Goal: Information Seeking & Learning: Check status

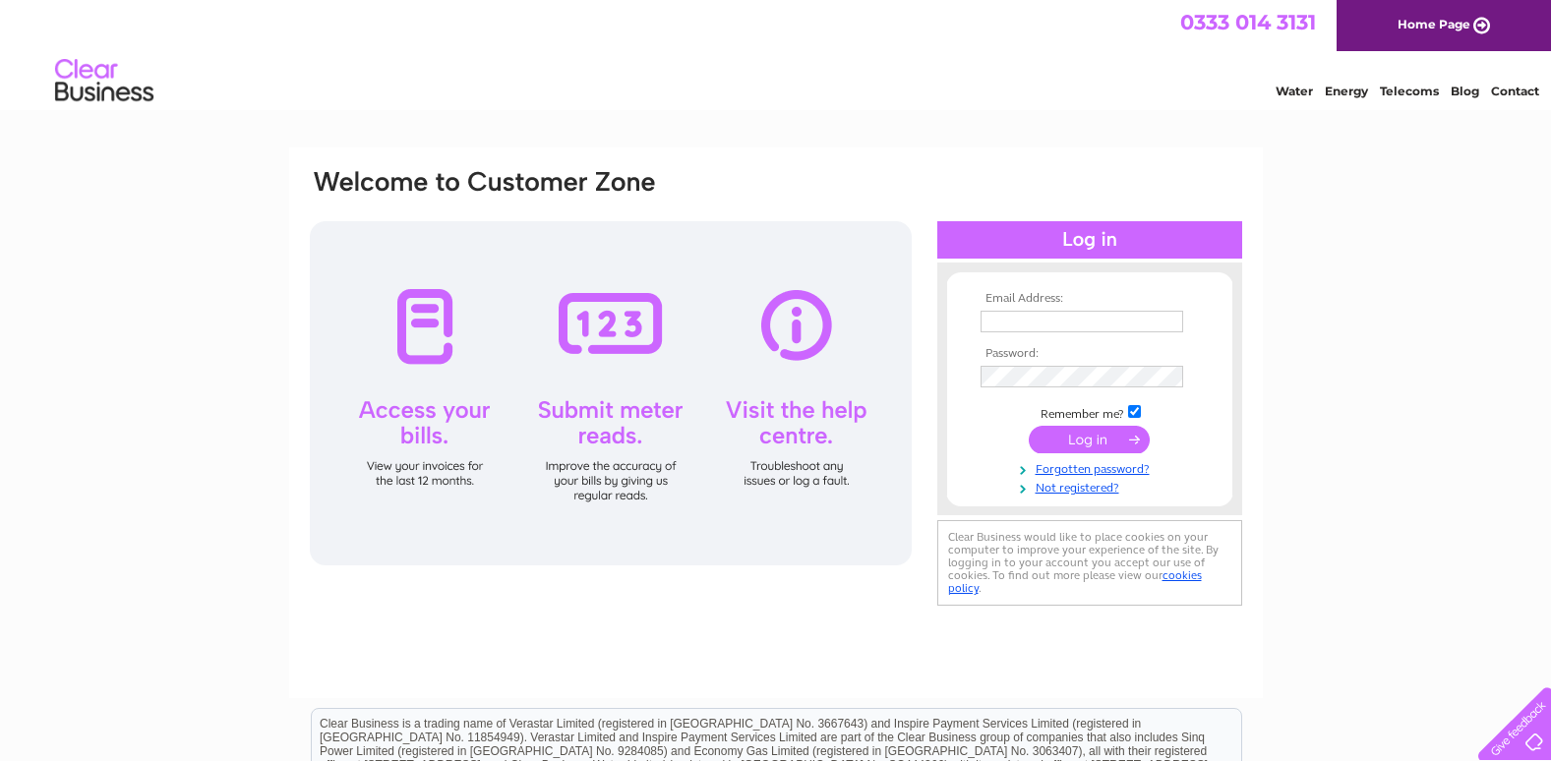
type input "sunriseavenuehotel@yahoo.co.uk"
click at [1091, 440] on input "submit" at bounding box center [1088, 440] width 121 height 28
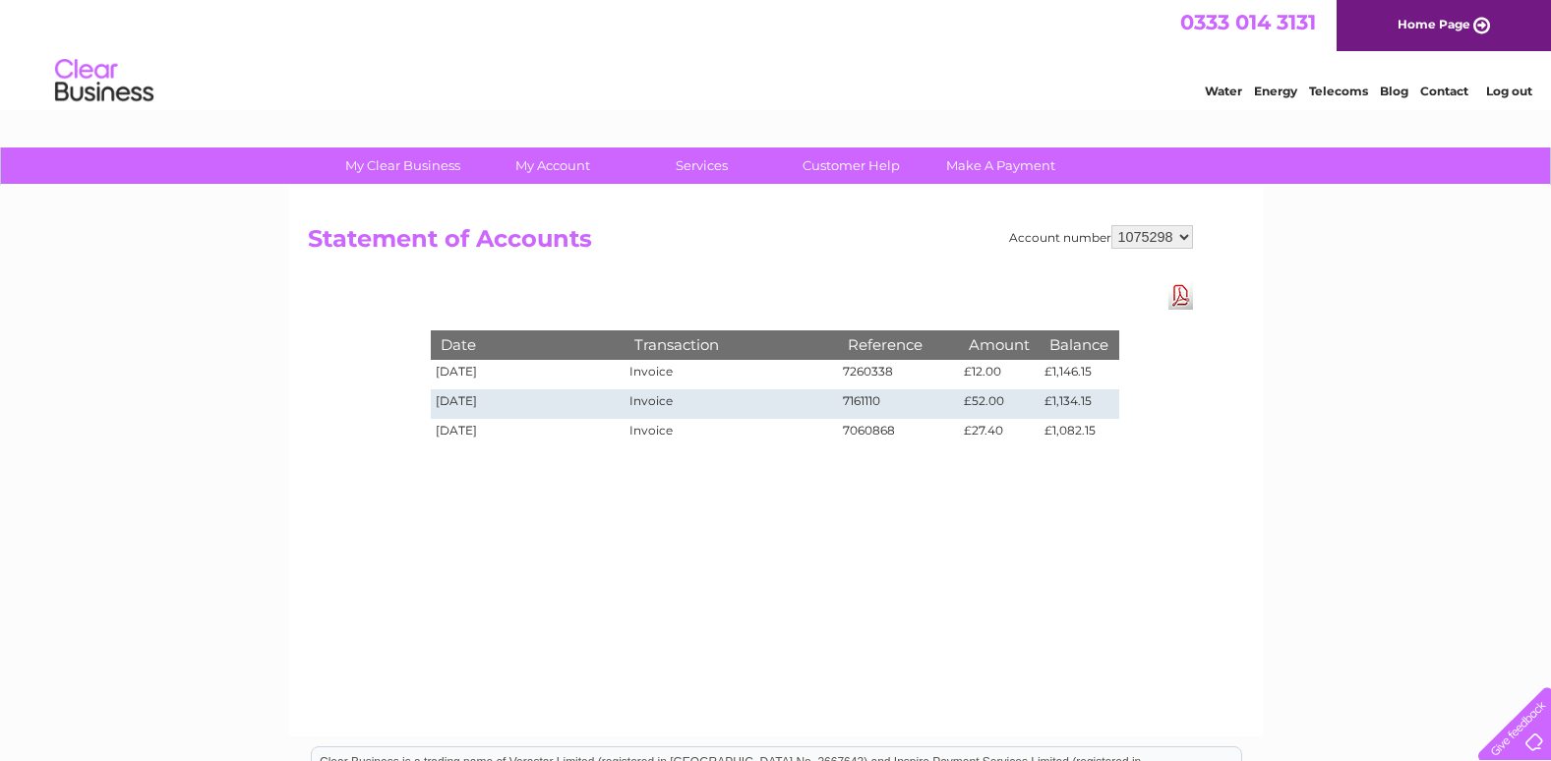
click at [1181, 240] on select "1075297 1075298" at bounding box center [1152, 237] width 82 height 24
select select "1075297"
click at [1111, 225] on select "1075297 1075298" at bounding box center [1152, 237] width 82 height 24
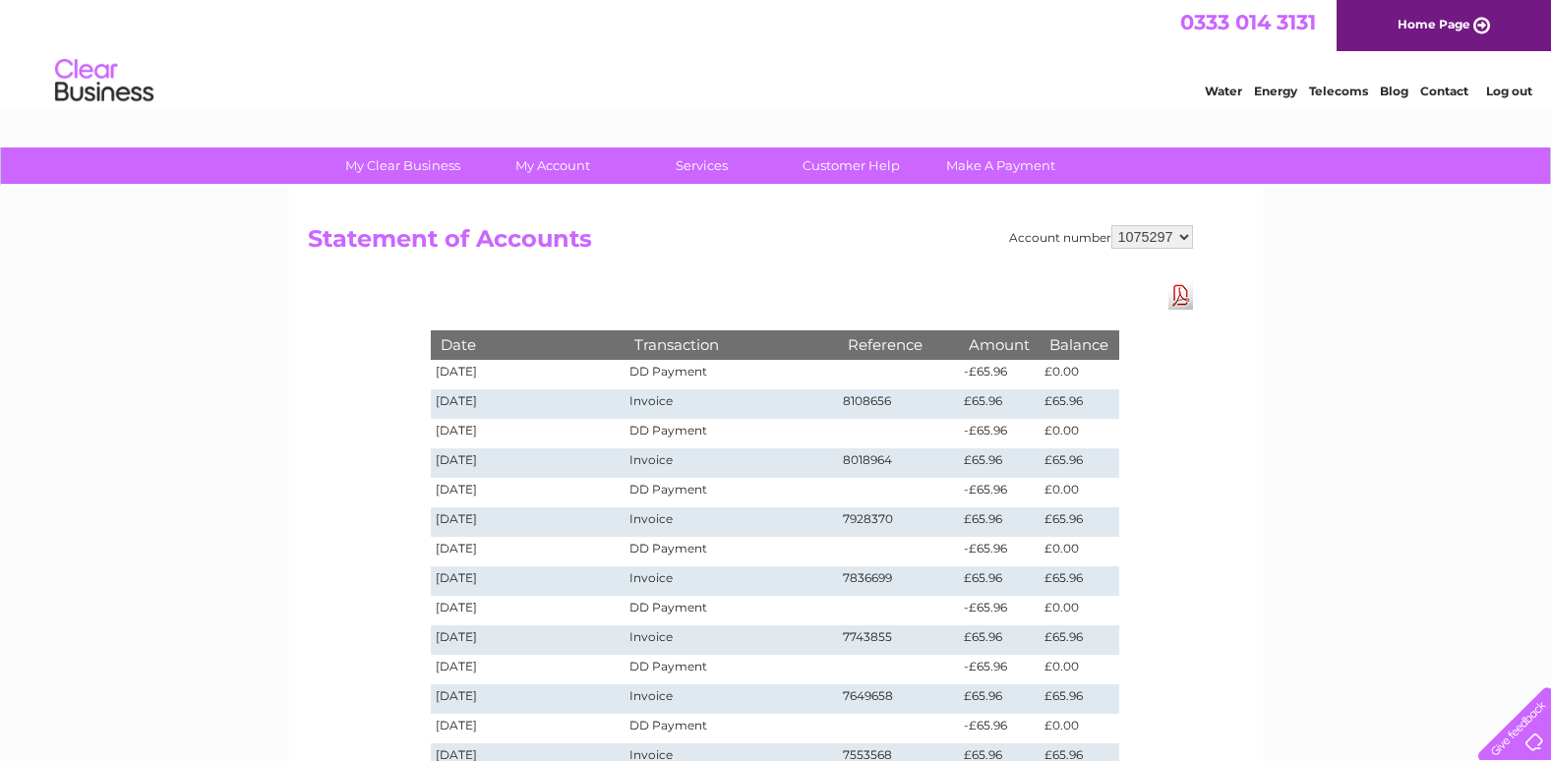
click at [1186, 234] on select "1075297 1075298" at bounding box center [1152, 237] width 82 height 24
select select "1075298"
click at [1111, 225] on select "1075297 1075298" at bounding box center [1152, 237] width 82 height 24
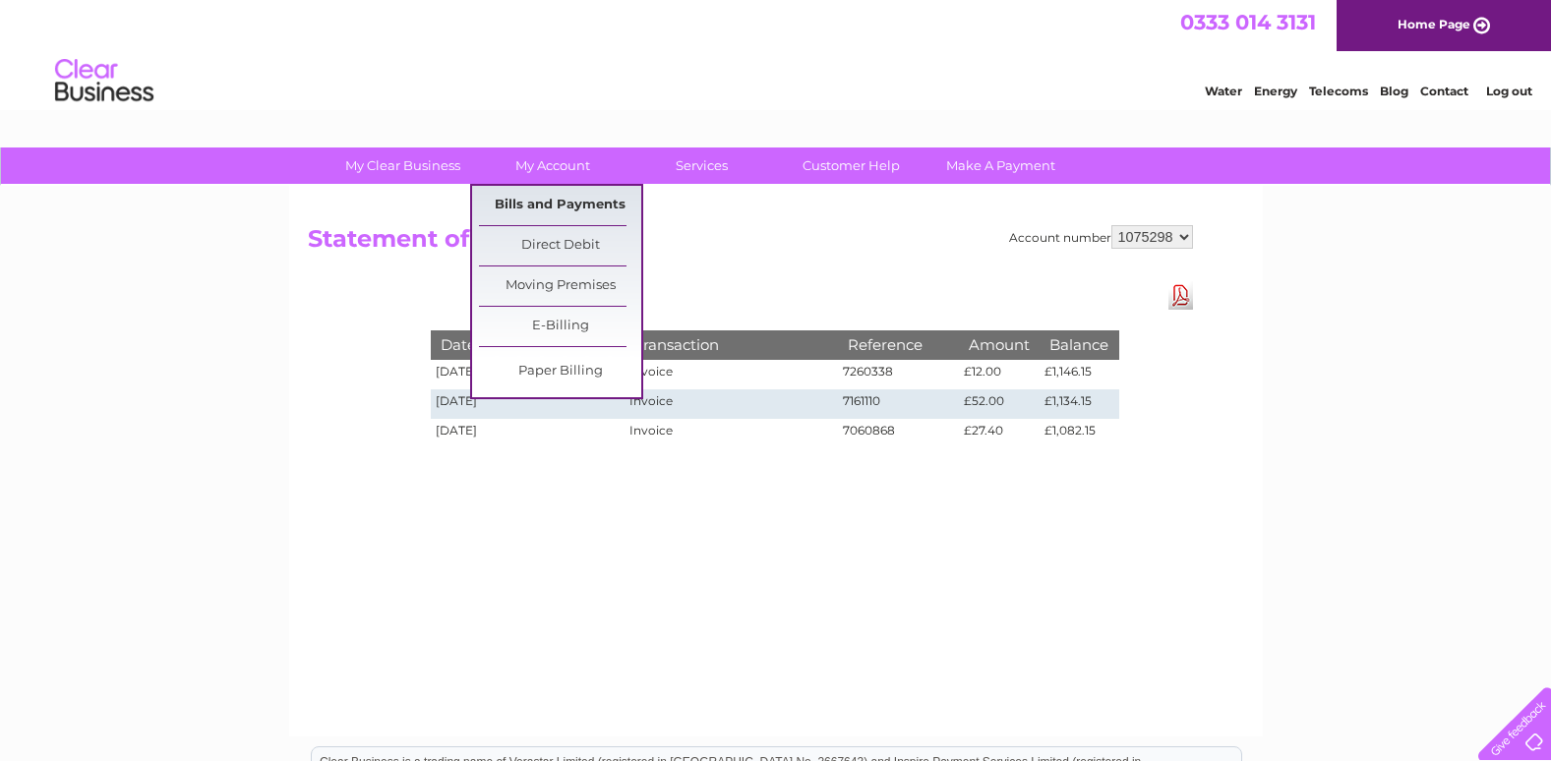
click at [553, 203] on link "Bills and Payments" at bounding box center [560, 205] width 162 height 39
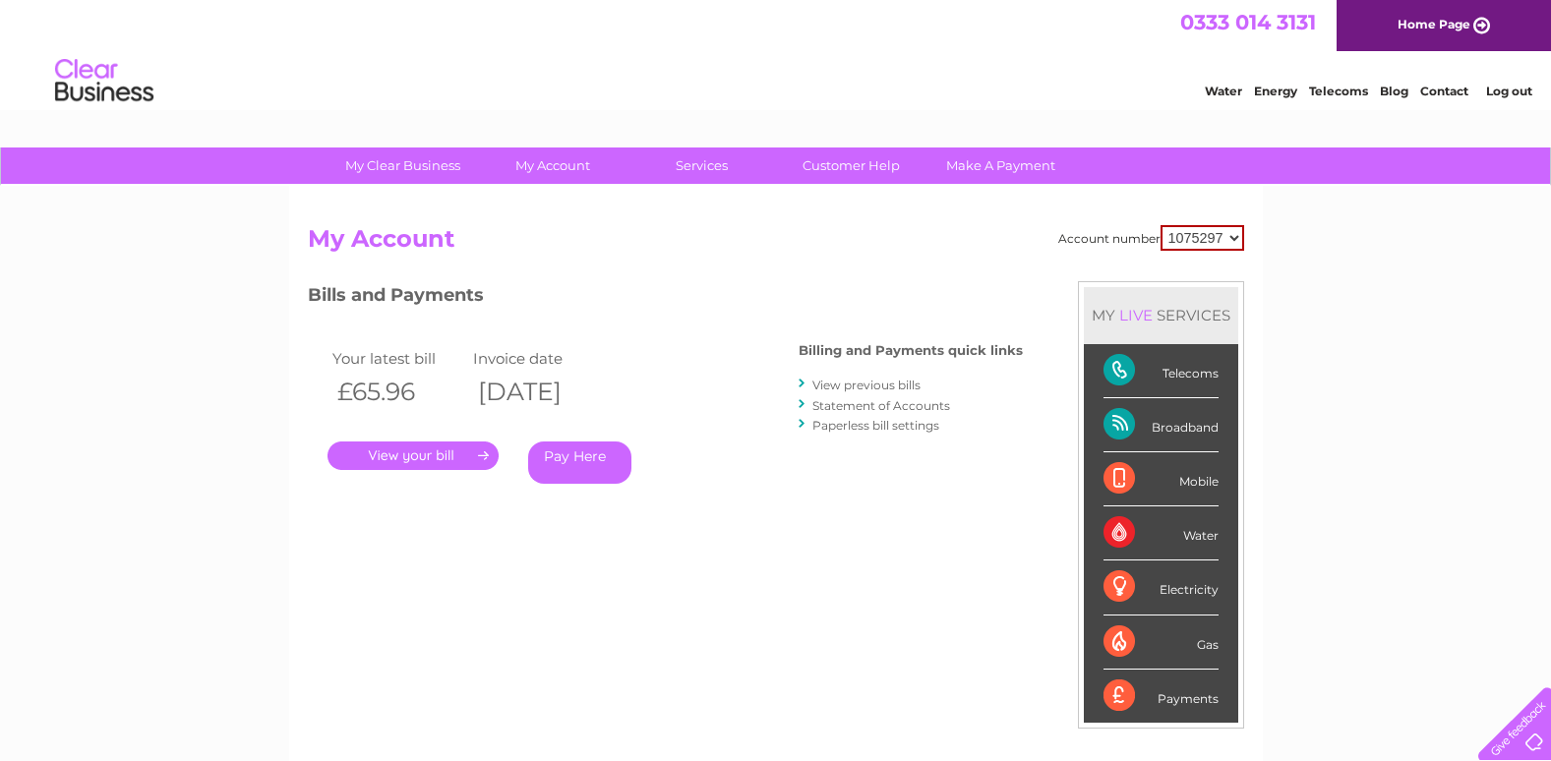
click at [883, 385] on link "View previous bills" at bounding box center [866, 385] width 108 height 15
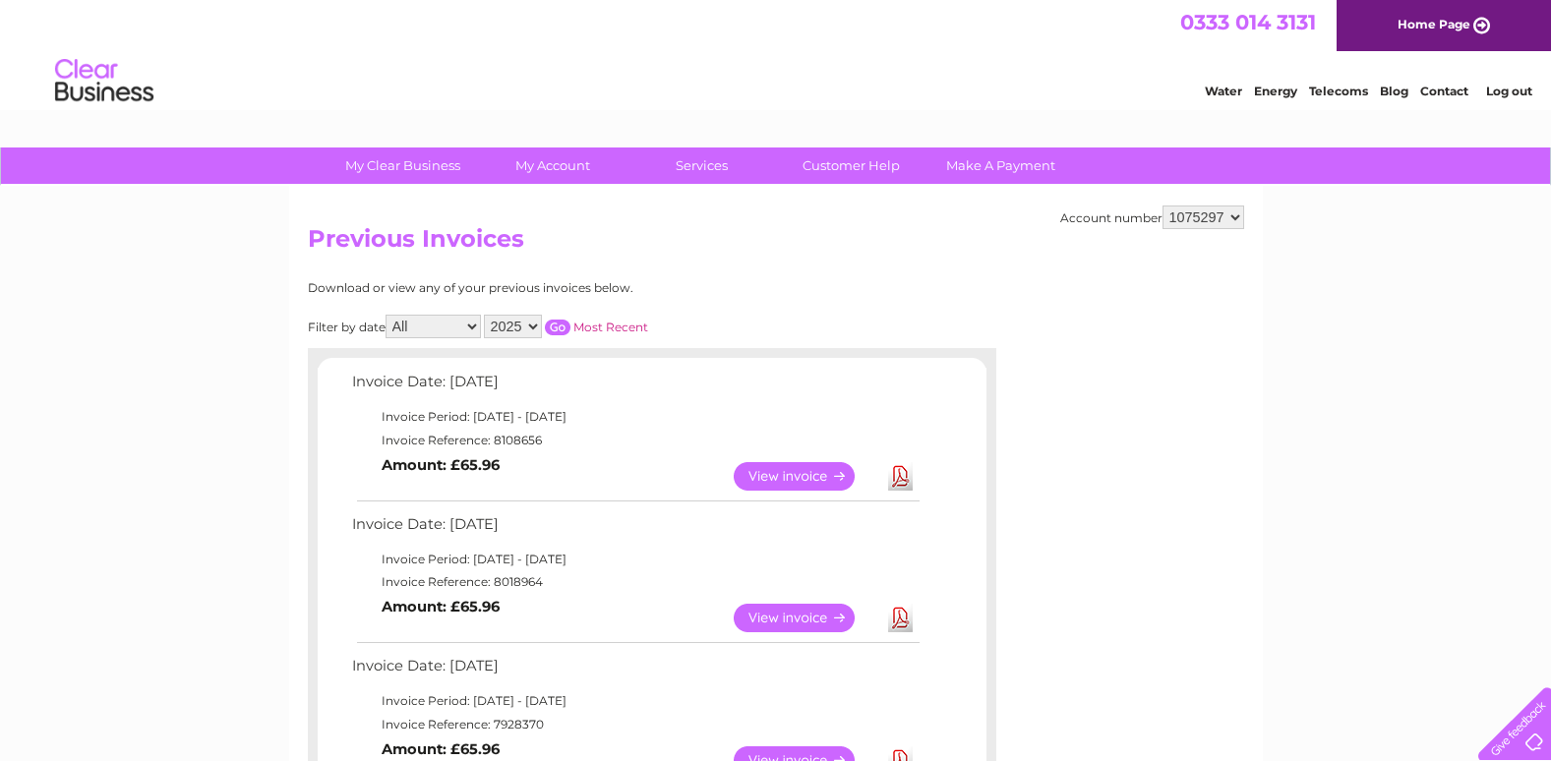
click at [815, 470] on link "View" at bounding box center [806, 476] width 145 height 29
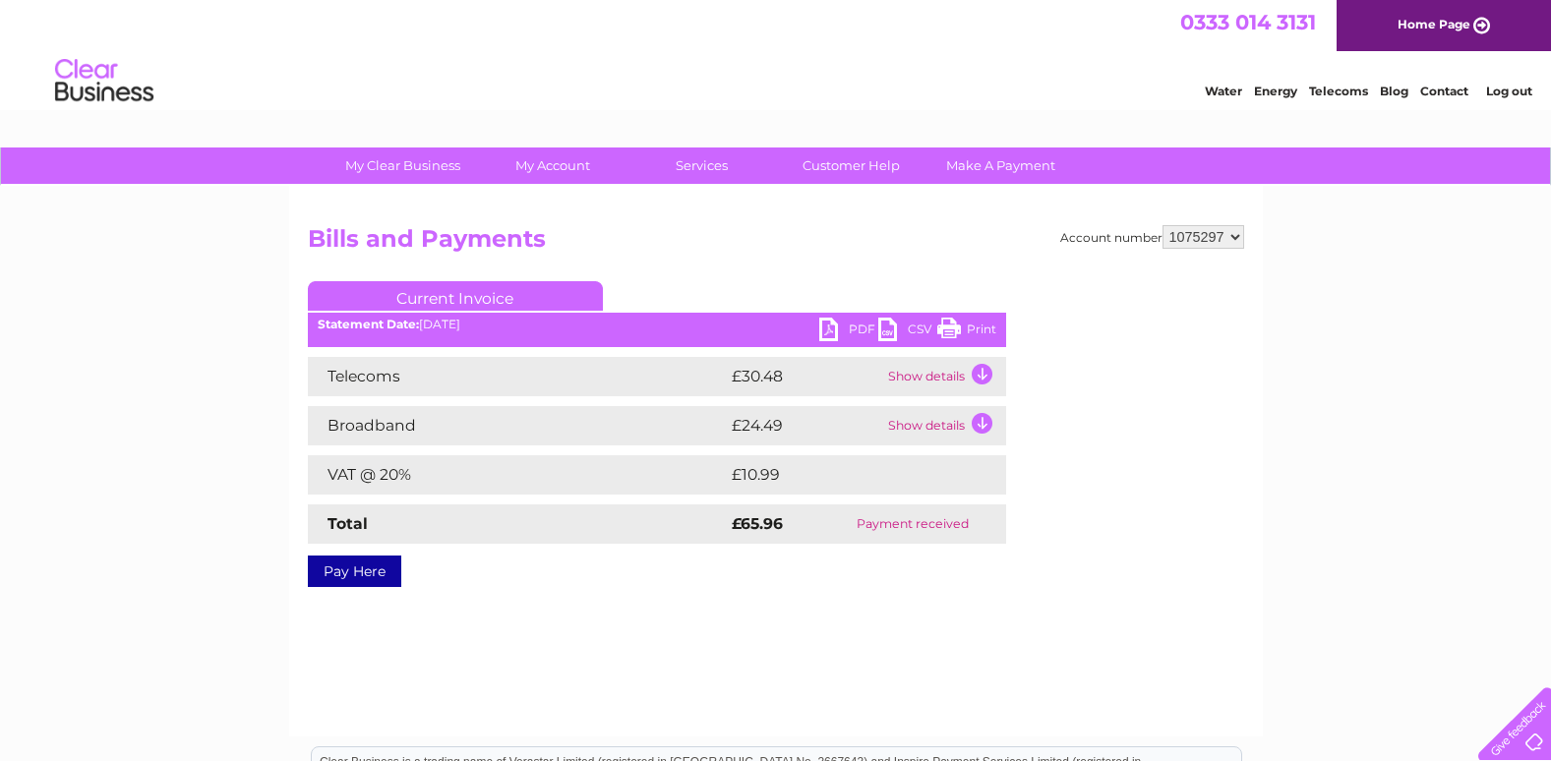
click at [986, 376] on td "Show details" at bounding box center [944, 376] width 123 height 39
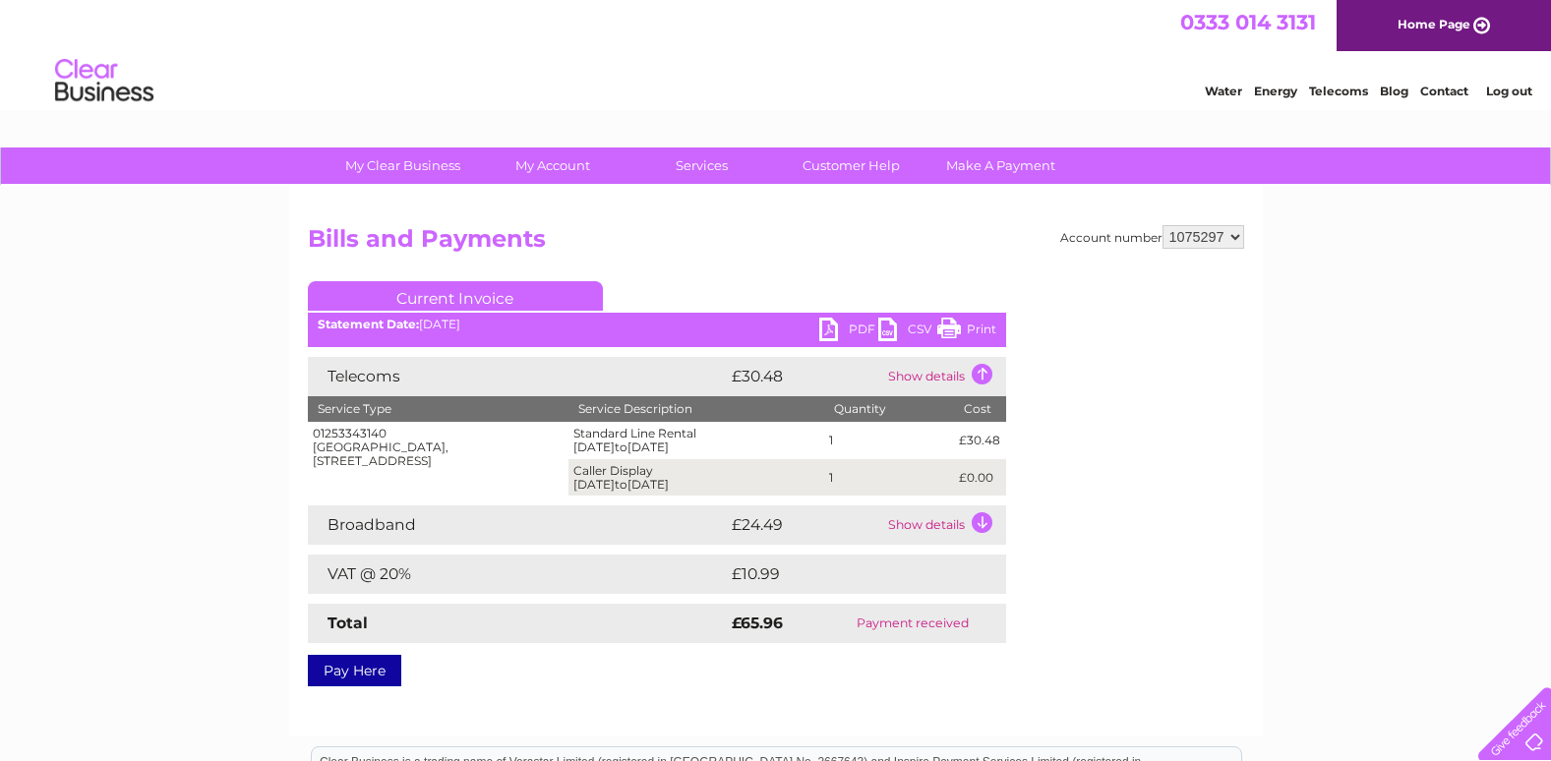
click at [1231, 231] on select "1075297 1075298" at bounding box center [1203, 237] width 82 height 24
select select "1075298"
click at [1162, 225] on select "1075297 1075298" at bounding box center [1203, 237] width 82 height 24
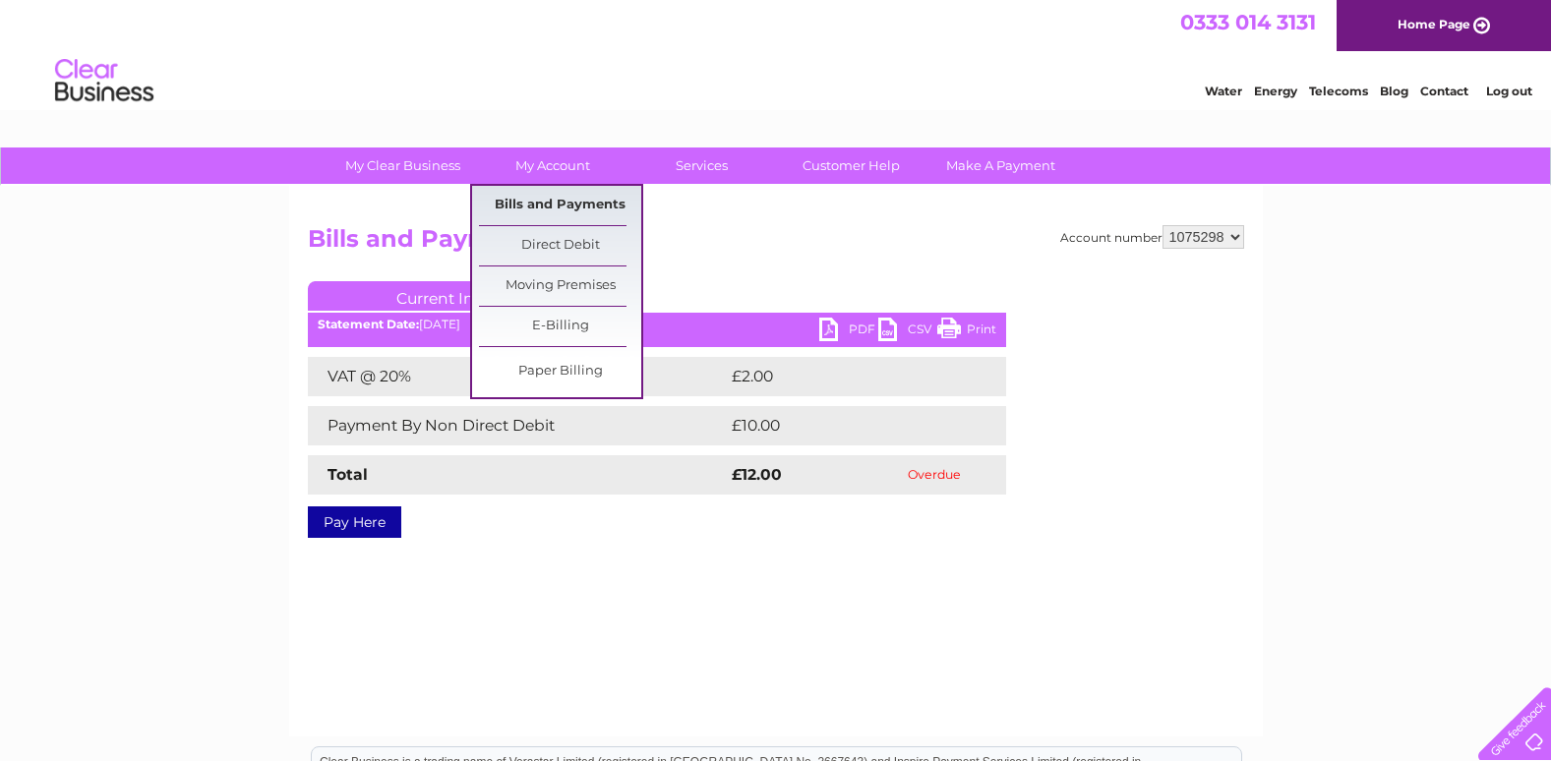
click at [549, 206] on link "Bills and Payments" at bounding box center [560, 205] width 162 height 39
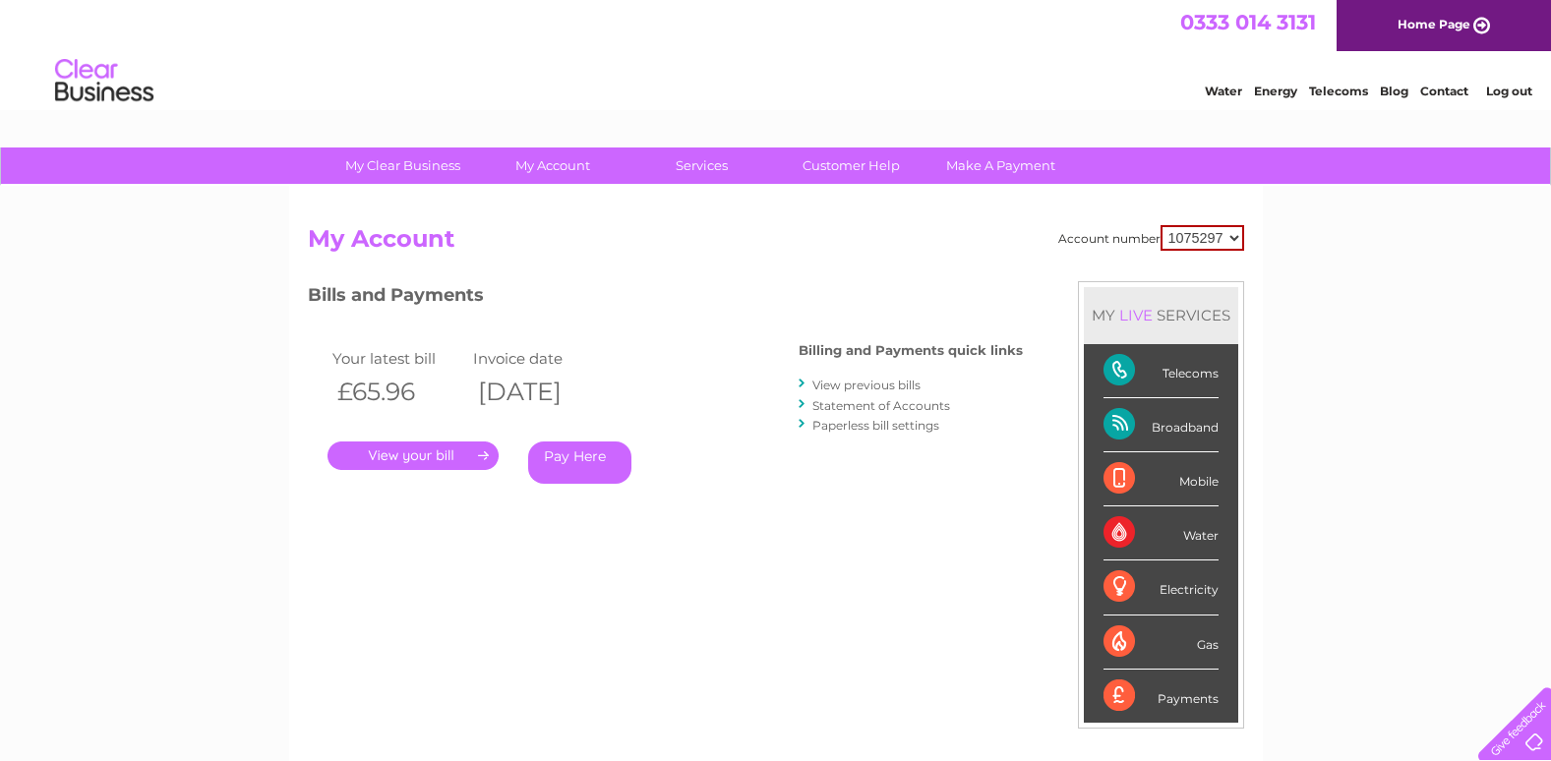
click at [1235, 235] on select "1075297 1075298" at bounding box center [1202, 238] width 84 height 26
select select "1075298"
click at [1160, 225] on select "1075297 1075298" at bounding box center [1202, 238] width 84 height 26
click at [879, 386] on link "View previous bills" at bounding box center [866, 385] width 108 height 15
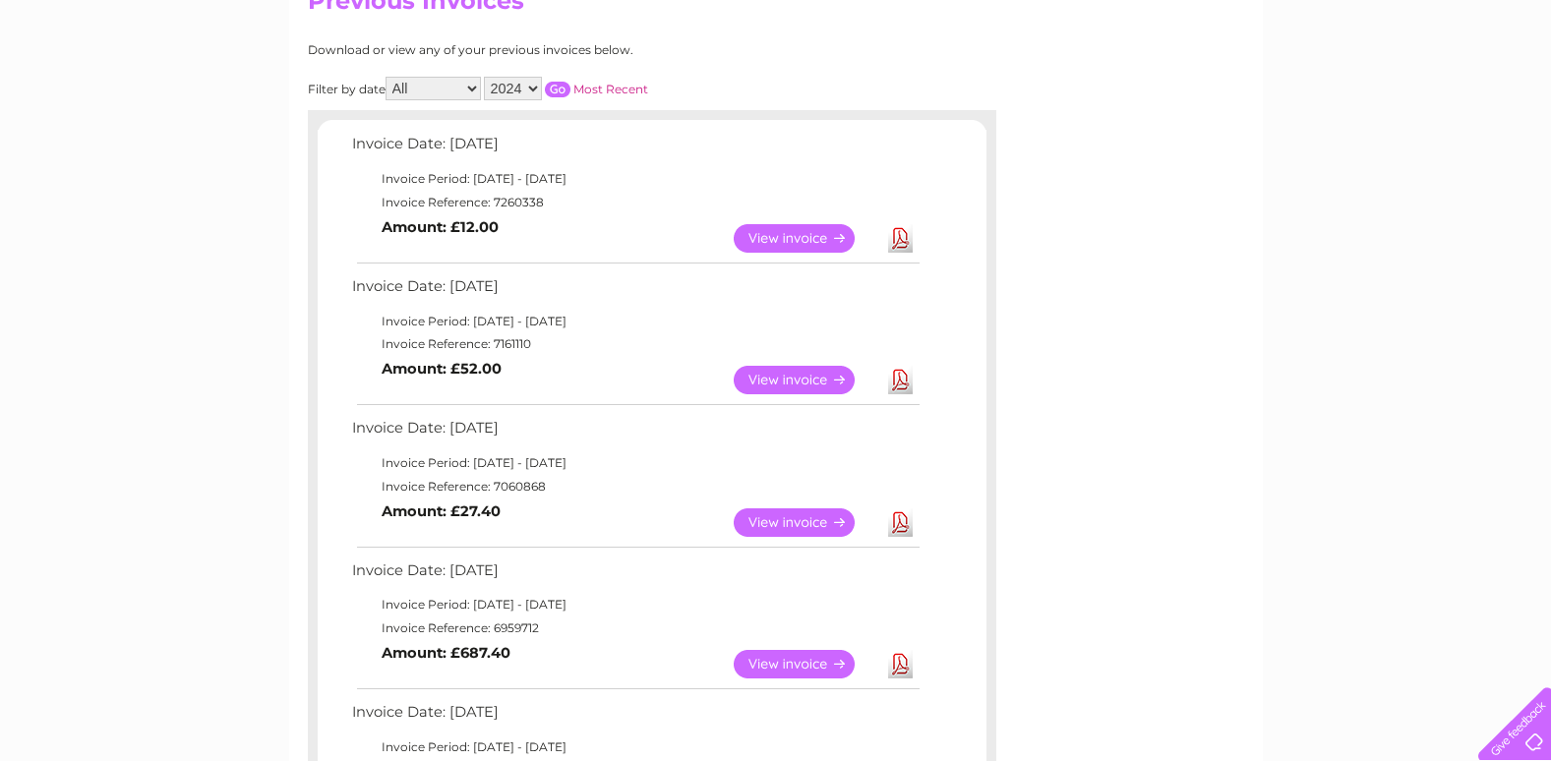
scroll to position [231, 0]
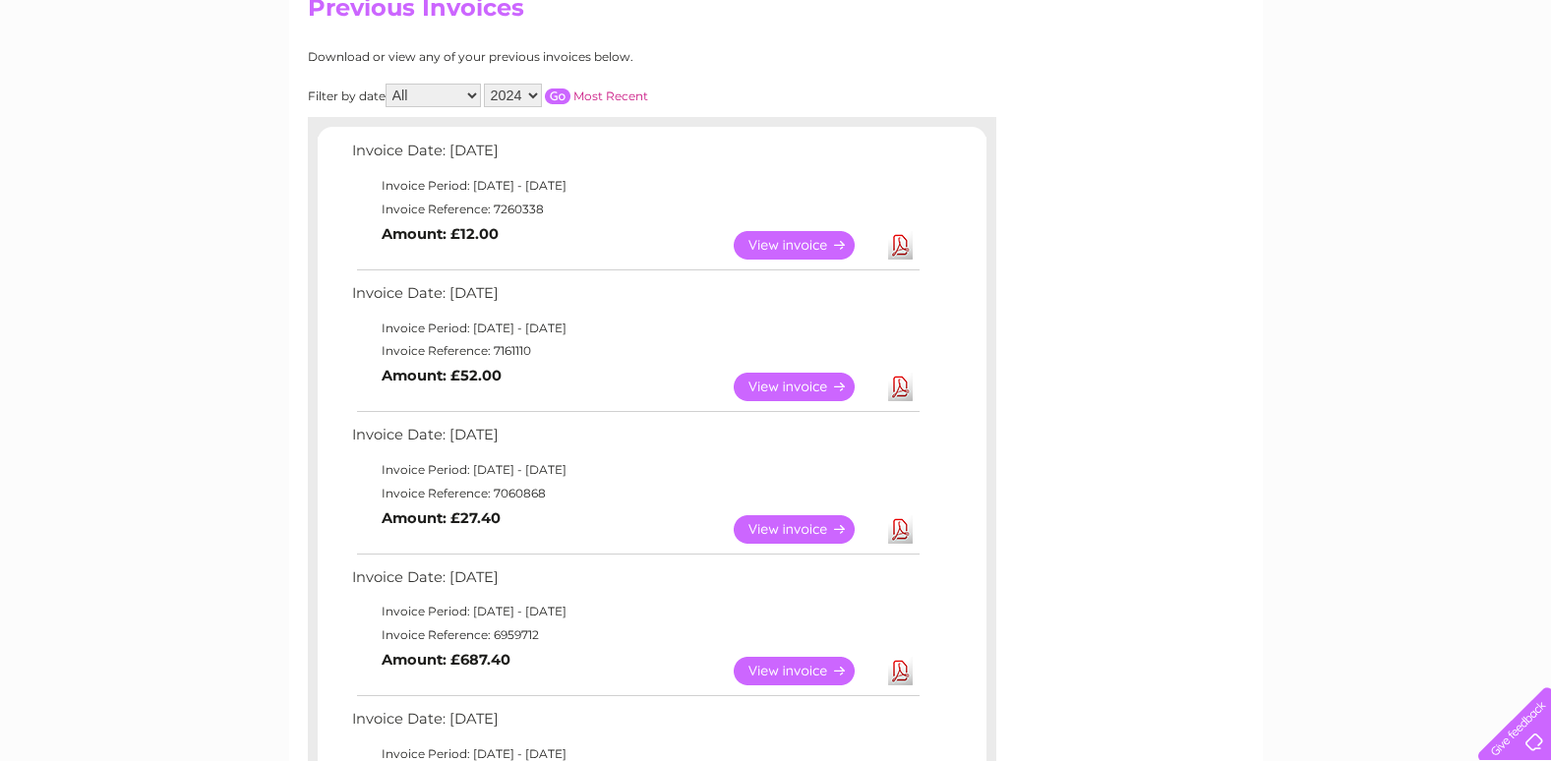
click at [533, 95] on select "2024 2023 2022" at bounding box center [513, 96] width 58 height 24
click at [531, 93] on select "2024 2023 2022" at bounding box center [513, 96] width 58 height 24
click at [472, 90] on select "All January February March April May June July August September October Novembe…" at bounding box center [432, 96] width 95 height 24
select select "12"
click at [387, 84] on select "All January February March April May June July August September October Novembe…" at bounding box center [432, 96] width 95 height 24
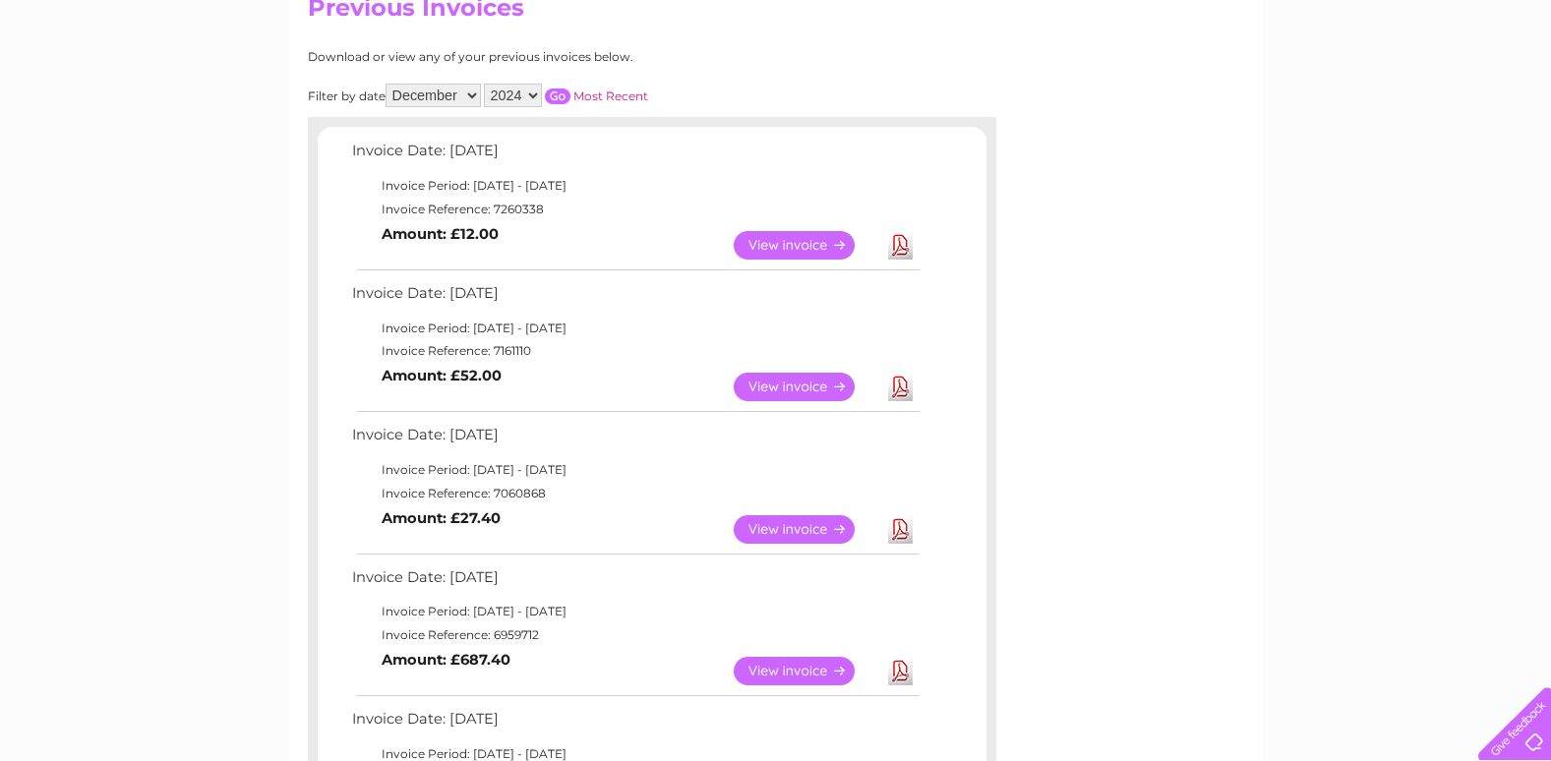
click at [535, 96] on select "2024 2023 2022" at bounding box center [513, 96] width 58 height 24
click at [558, 96] on input "button" at bounding box center [558, 96] width 26 height 16
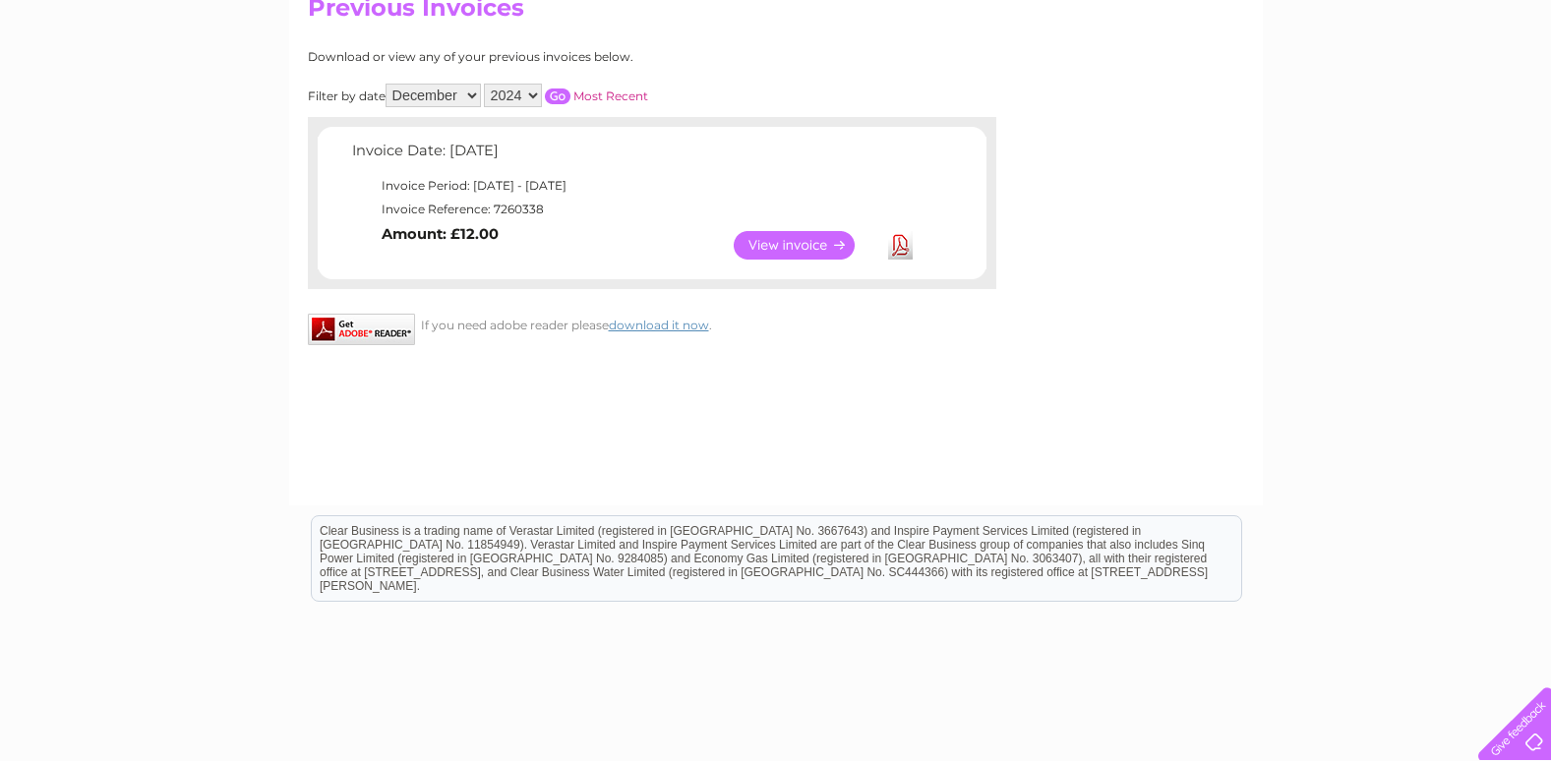
click at [470, 93] on select "All January February March April May June July August September October Novembe…" at bounding box center [432, 96] width 95 height 24
select select
click at [387, 84] on select "All January February March April May June July August September October Novembe…" at bounding box center [432, 96] width 95 height 24
click at [558, 92] on input "button" at bounding box center [558, 96] width 26 height 16
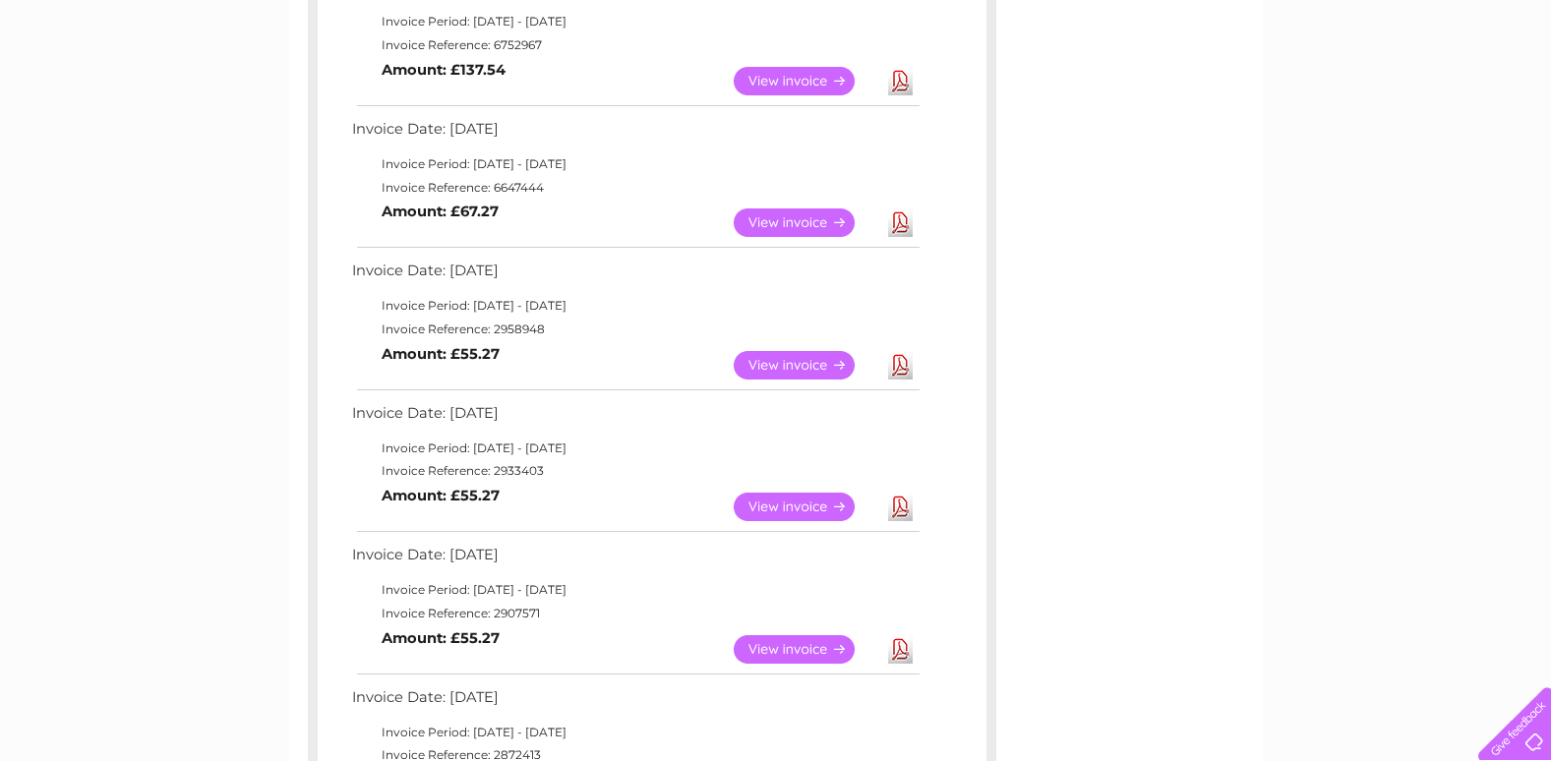
scroll to position [0, 0]
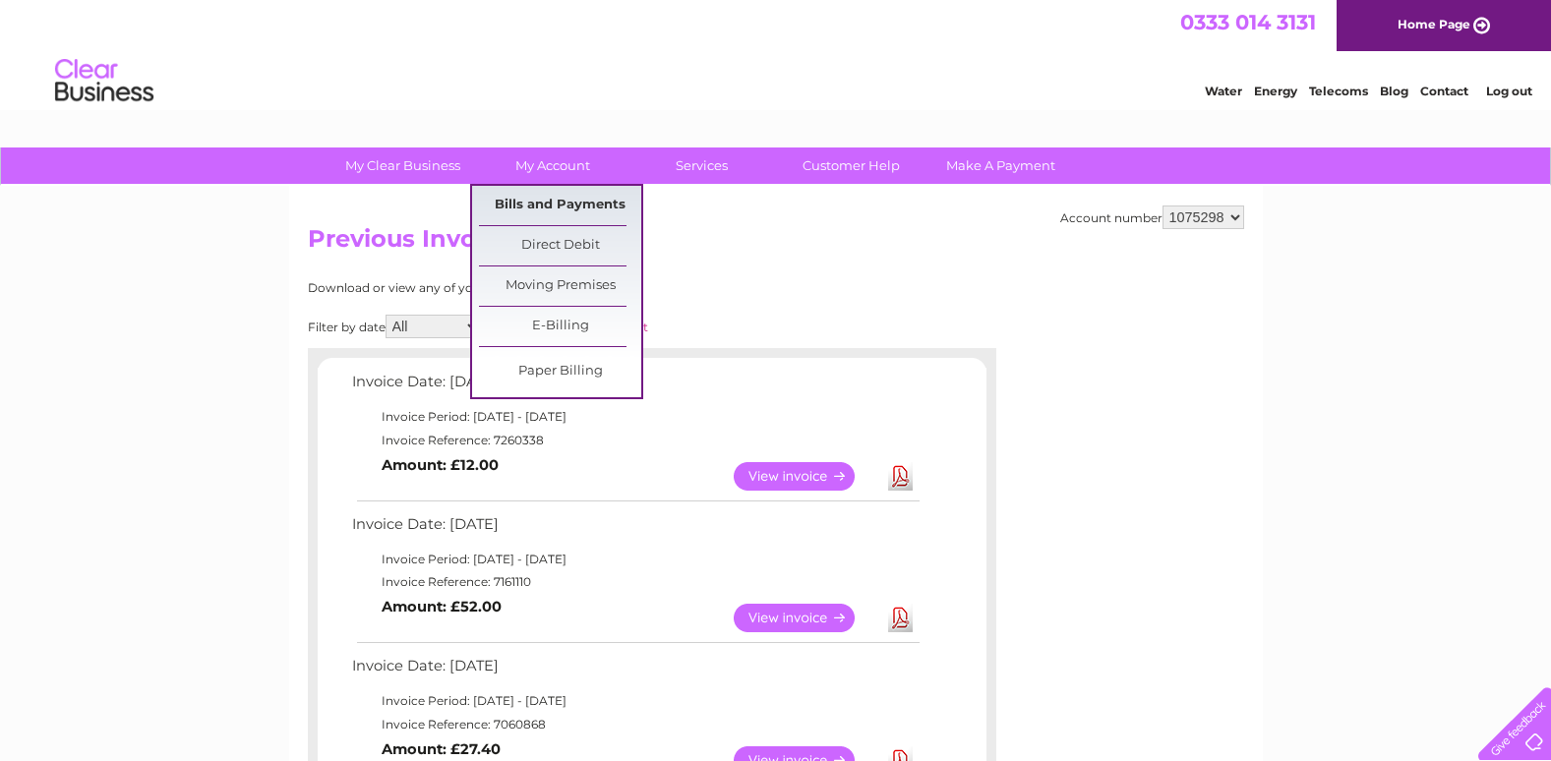
click at [552, 213] on link "Bills and Payments" at bounding box center [560, 205] width 162 height 39
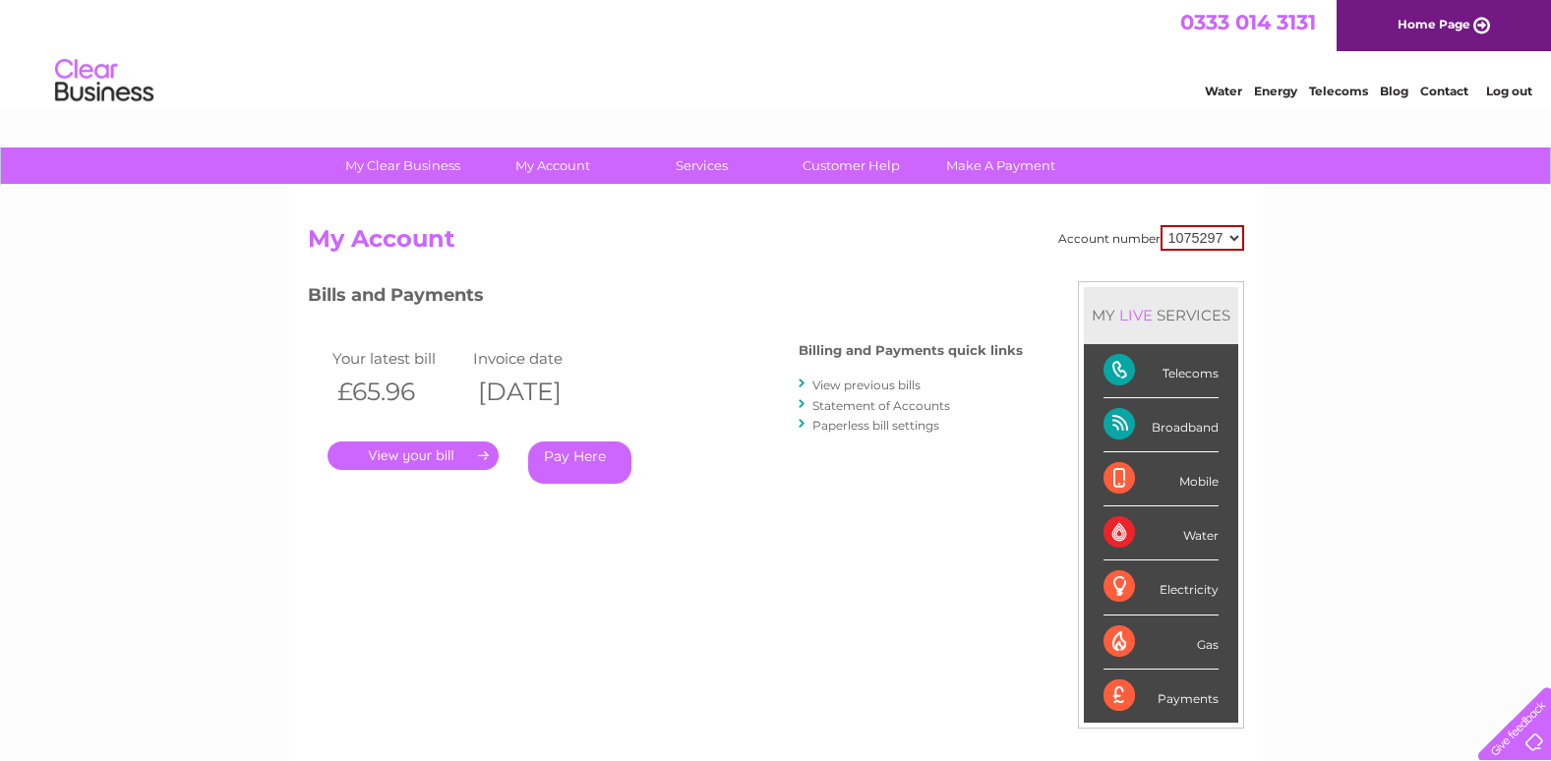
click at [1237, 239] on select "1075297 1075298" at bounding box center [1202, 238] width 84 height 26
select select "1075298"
click at [1160, 225] on select "1075297 1075298" at bounding box center [1202, 238] width 84 height 26
click at [902, 406] on link "Statement of Accounts" at bounding box center [881, 405] width 138 height 15
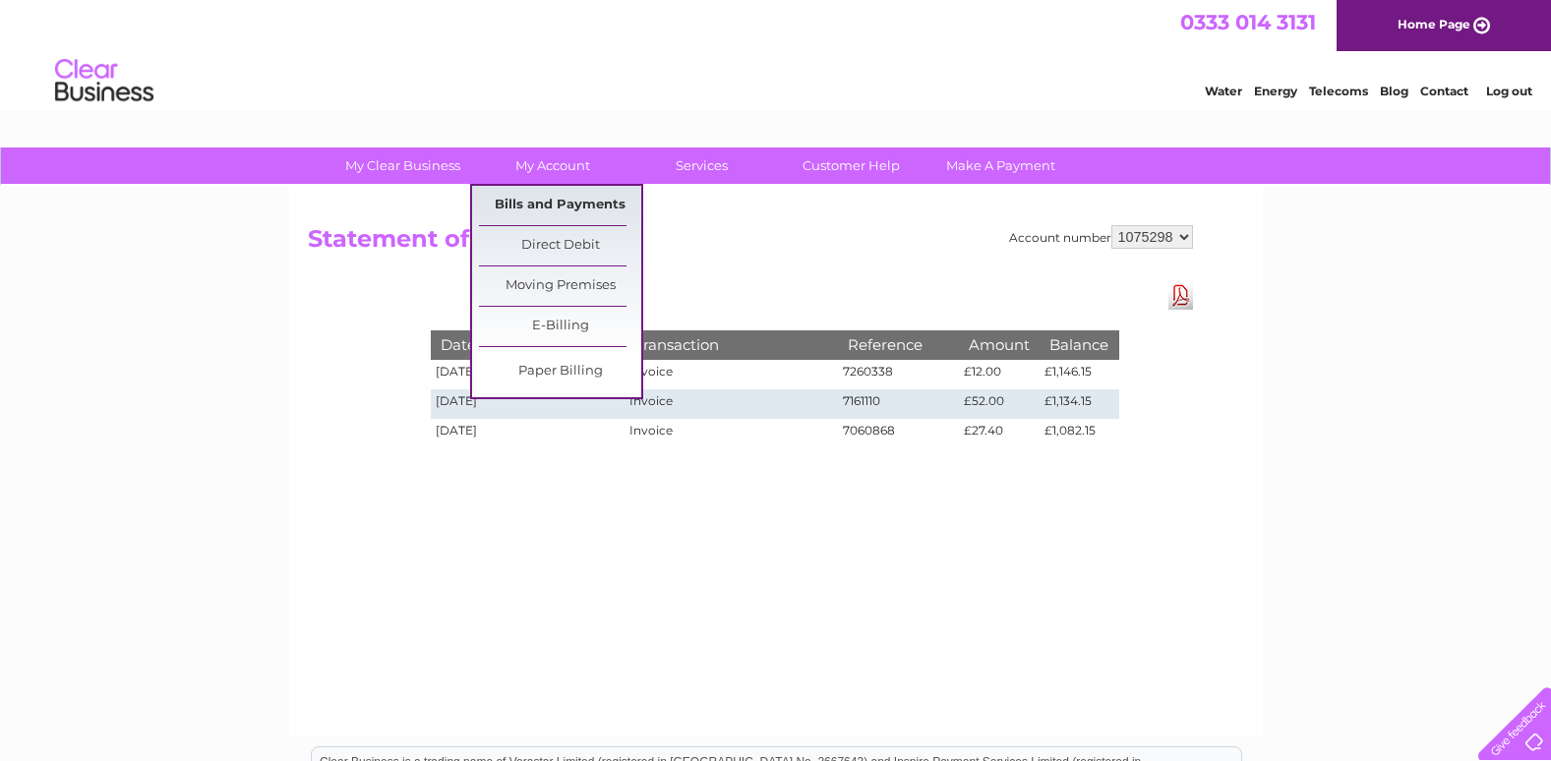
click at [558, 197] on link "Bills and Payments" at bounding box center [560, 205] width 162 height 39
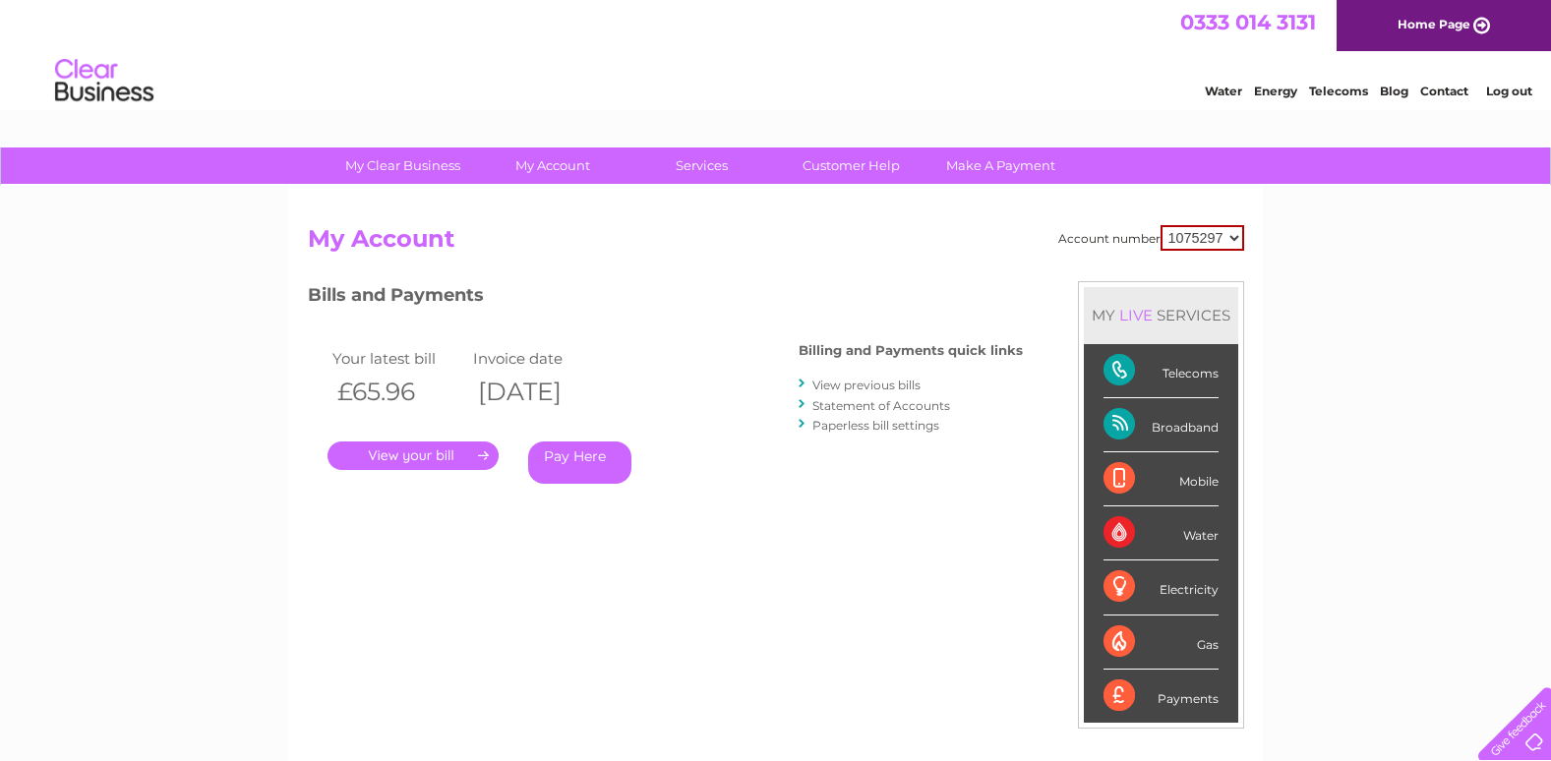
click at [1235, 234] on select "1075297 1075298" at bounding box center [1202, 238] width 84 height 26
select select "1075298"
click at [1160, 225] on select "1075297 1075298" at bounding box center [1202, 238] width 84 height 26
click at [854, 391] on link "View previous bills" at bounding box center [866, 385] width 108 height 15
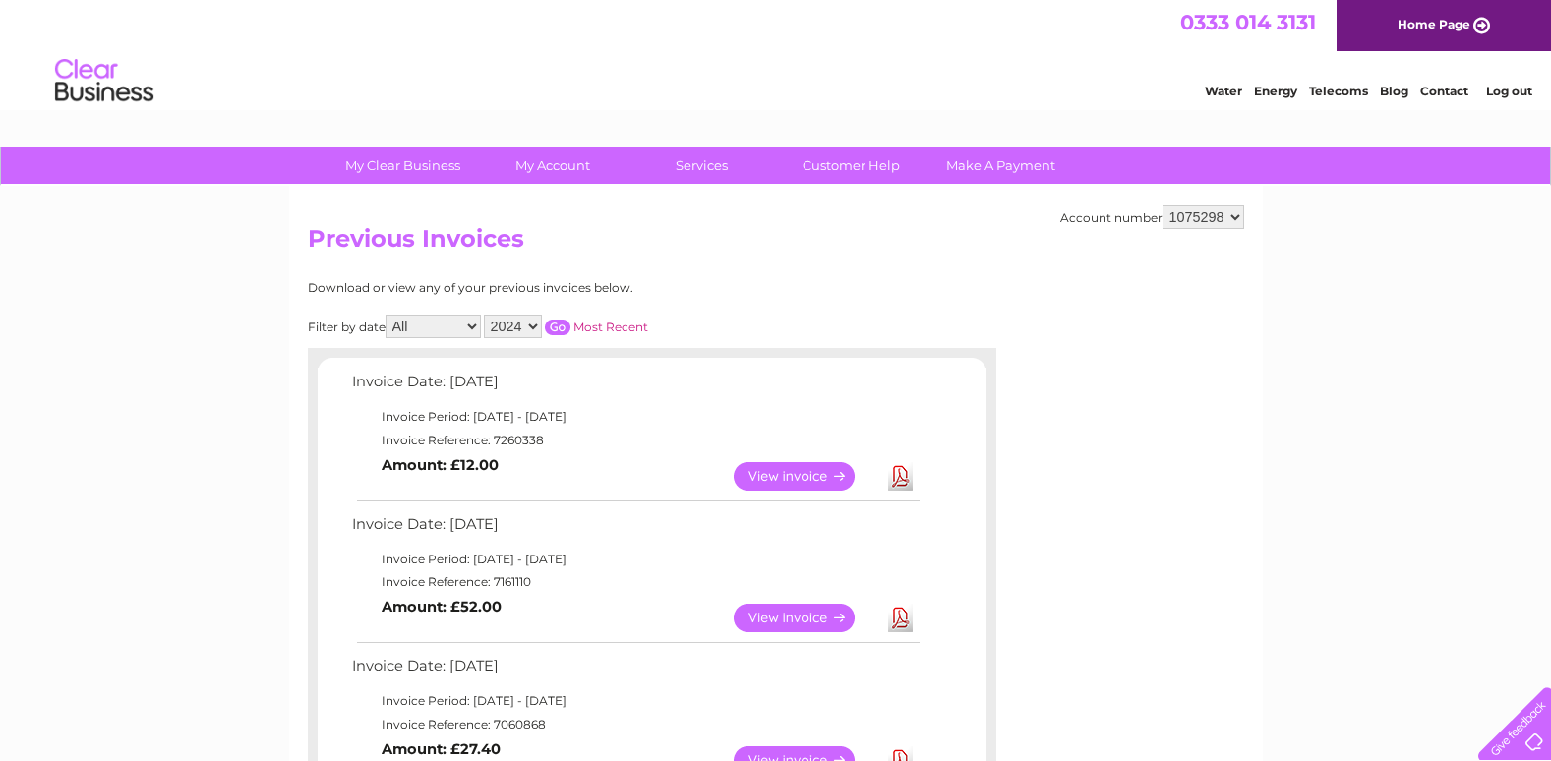
click at [531, 328] on select "2024 2023 2022" at bounding box center [513, 327] width 58 height 24
click at [486, 315] on select "2024 2023 2022" at bounding box center [513, 327] width 58 height 24
click at [558, 326] on input "button" at bounding box center [558, 328] width 26 height 16
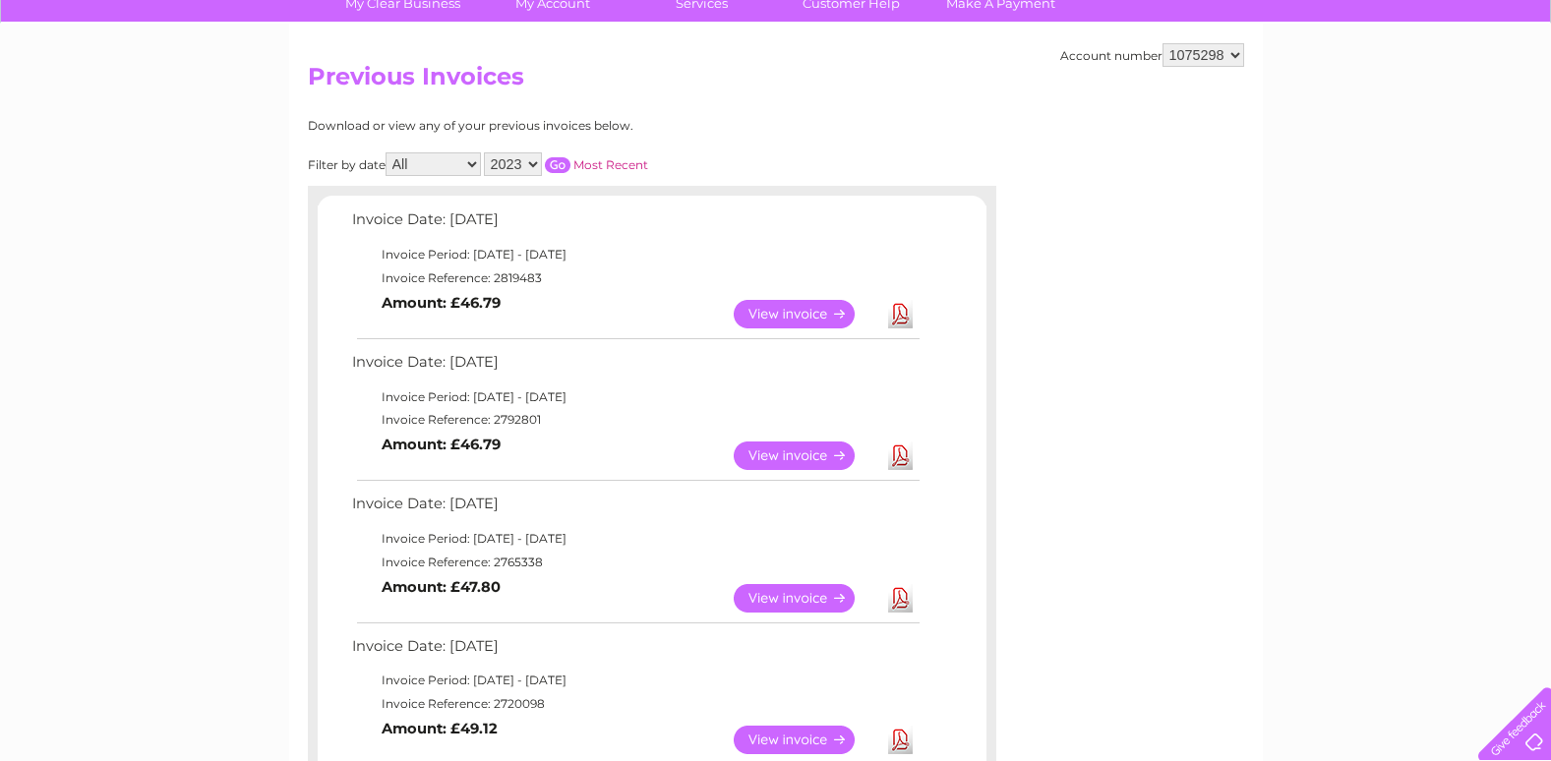
scroll to position [131, 0]
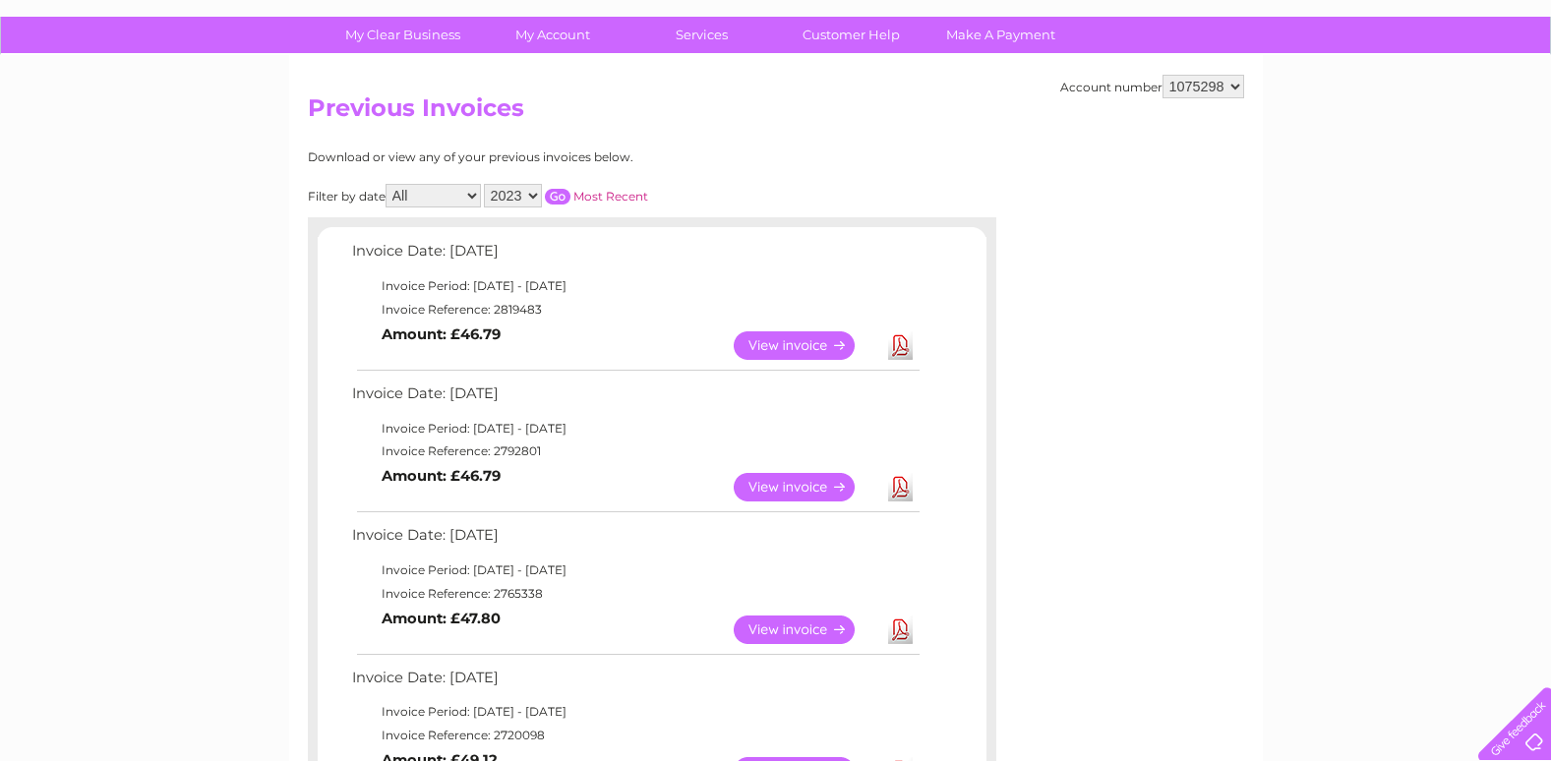
click at [534, 197] on select "2024 2023 2022" at bounding box center [513, 196] width 58 height 24
select select "2024"
click at [486, 184] on select "2024 2023 2022" at bounding box center [513, 196] width 58 height 24
click at [558, 195] on input "button" at bounding box center [558, 197] width 26 height 16
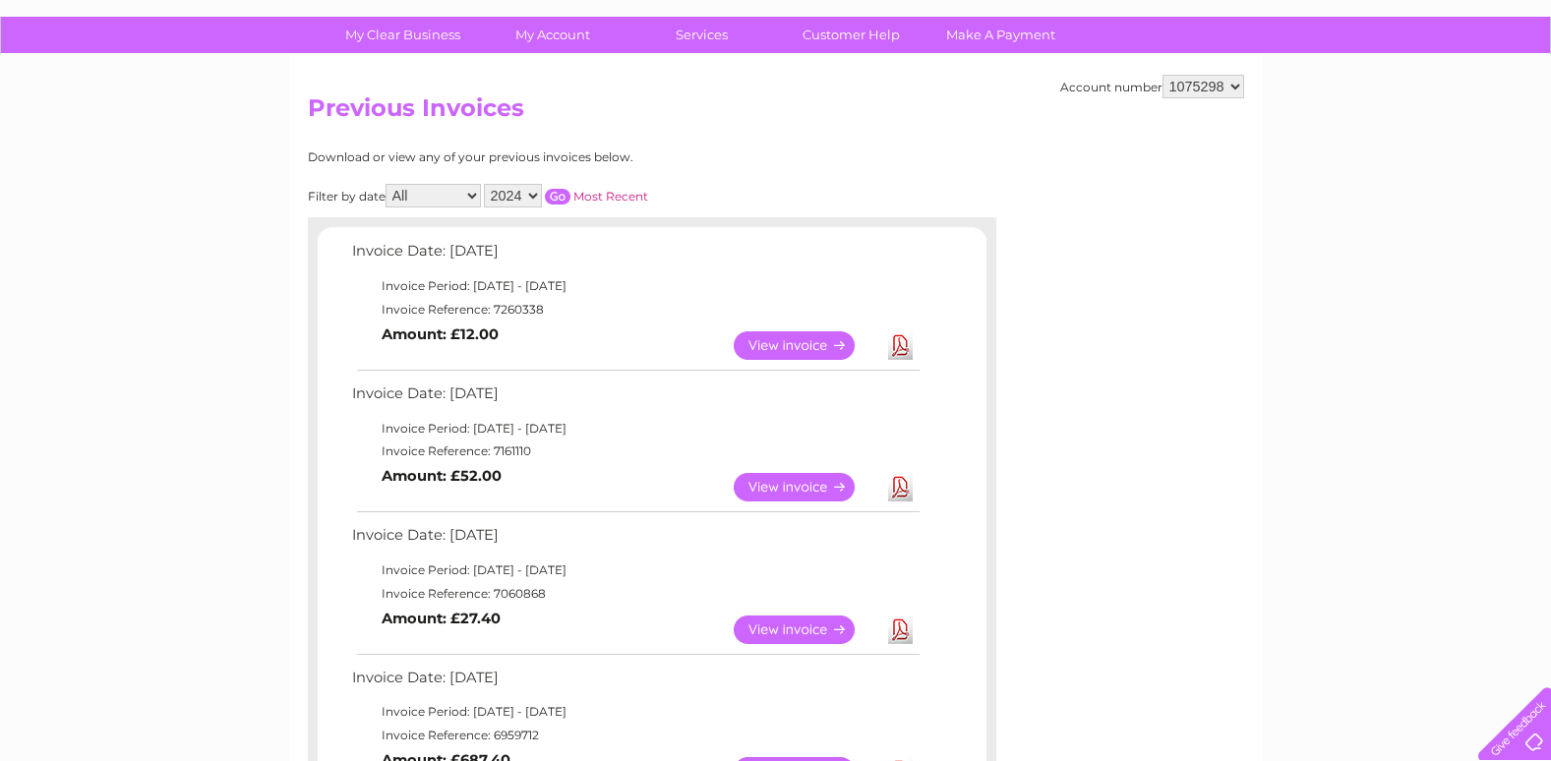
drag, startPoint x: 1079, startPoint y: 194, endPoint x: 953, endPoint y: 153, distance: 132.2
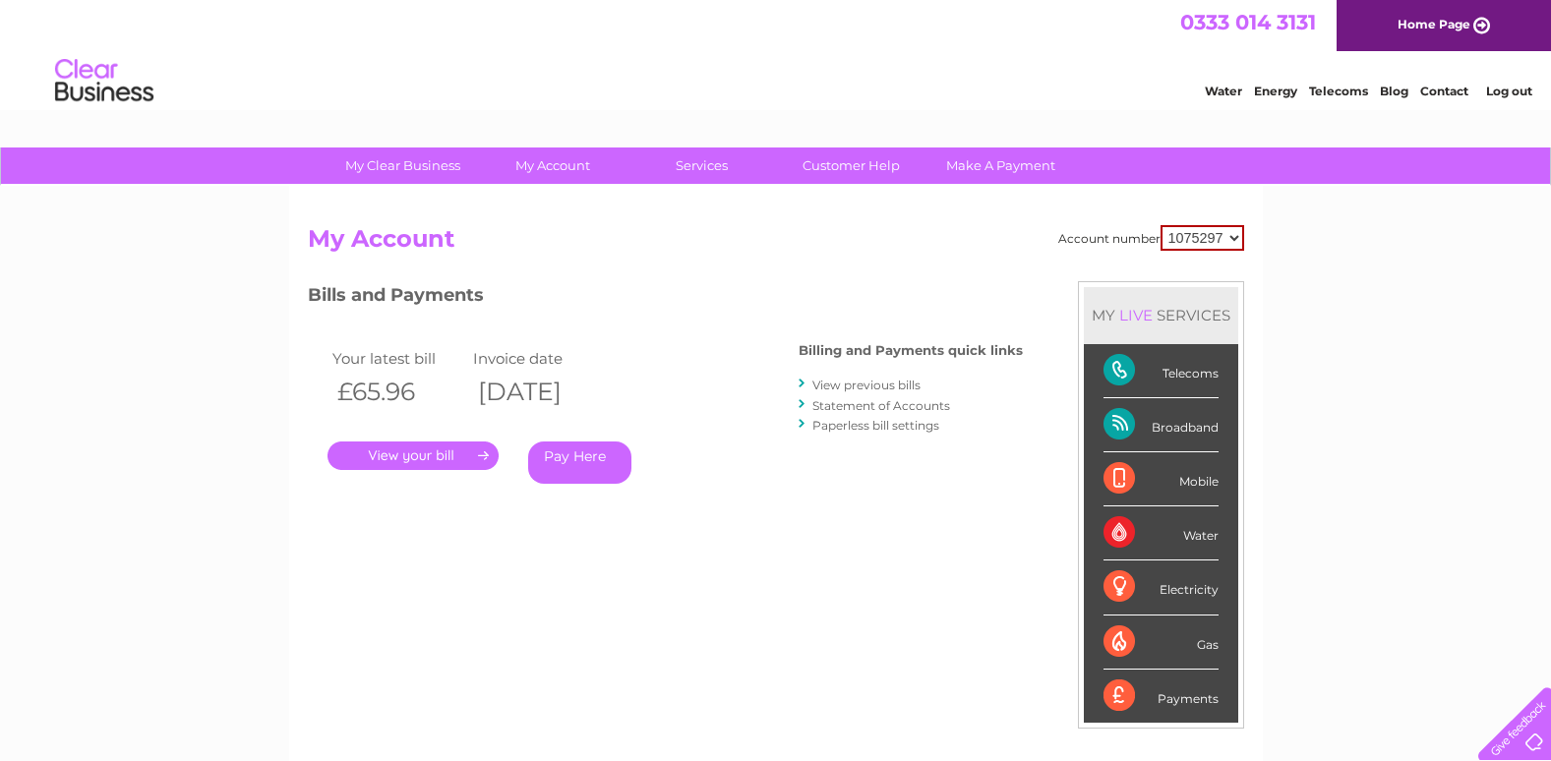
click at [1245, 231] on div "Account number 1075297 1075298 My Account MY LIVE SERVICES Telecoms Broadband M…" at bounding box center [775, 511] width 973 height 651
click at [1230, 236] on select "1075297 1075298" at bounding box center [1202, 238] width 84 height 26
select select "1075298"
click at [1160, 225] on select "1075297 1075298" at bounding box center [1202, 238] width 84 height 26
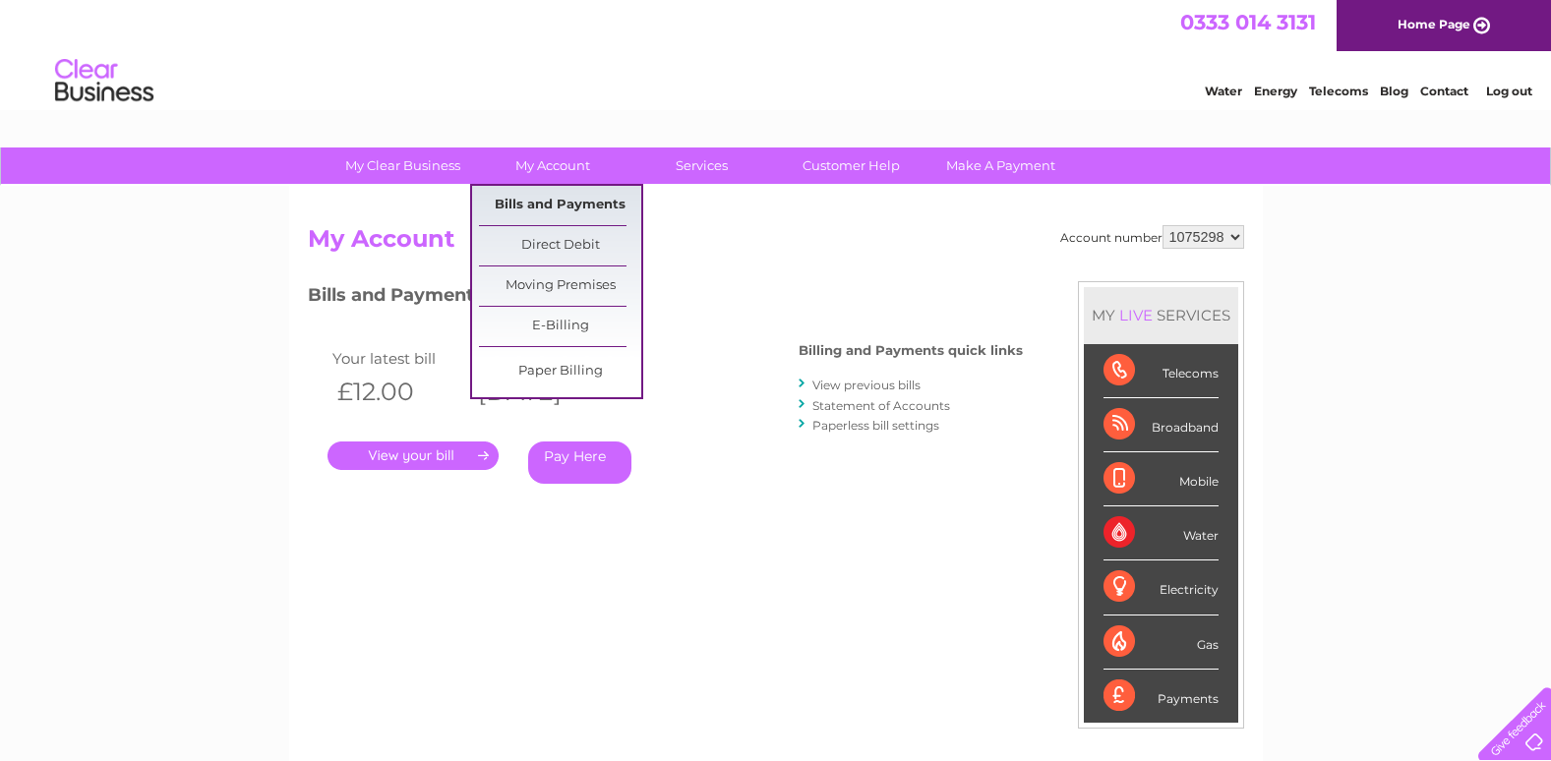
click at [561, 195] on link "Bills and Payments" at bounding box center [560, 205] width 162 height 39
click at [561, 203] on link "Bills and Payments" at bounding box center [560, 205] width 162 height 39
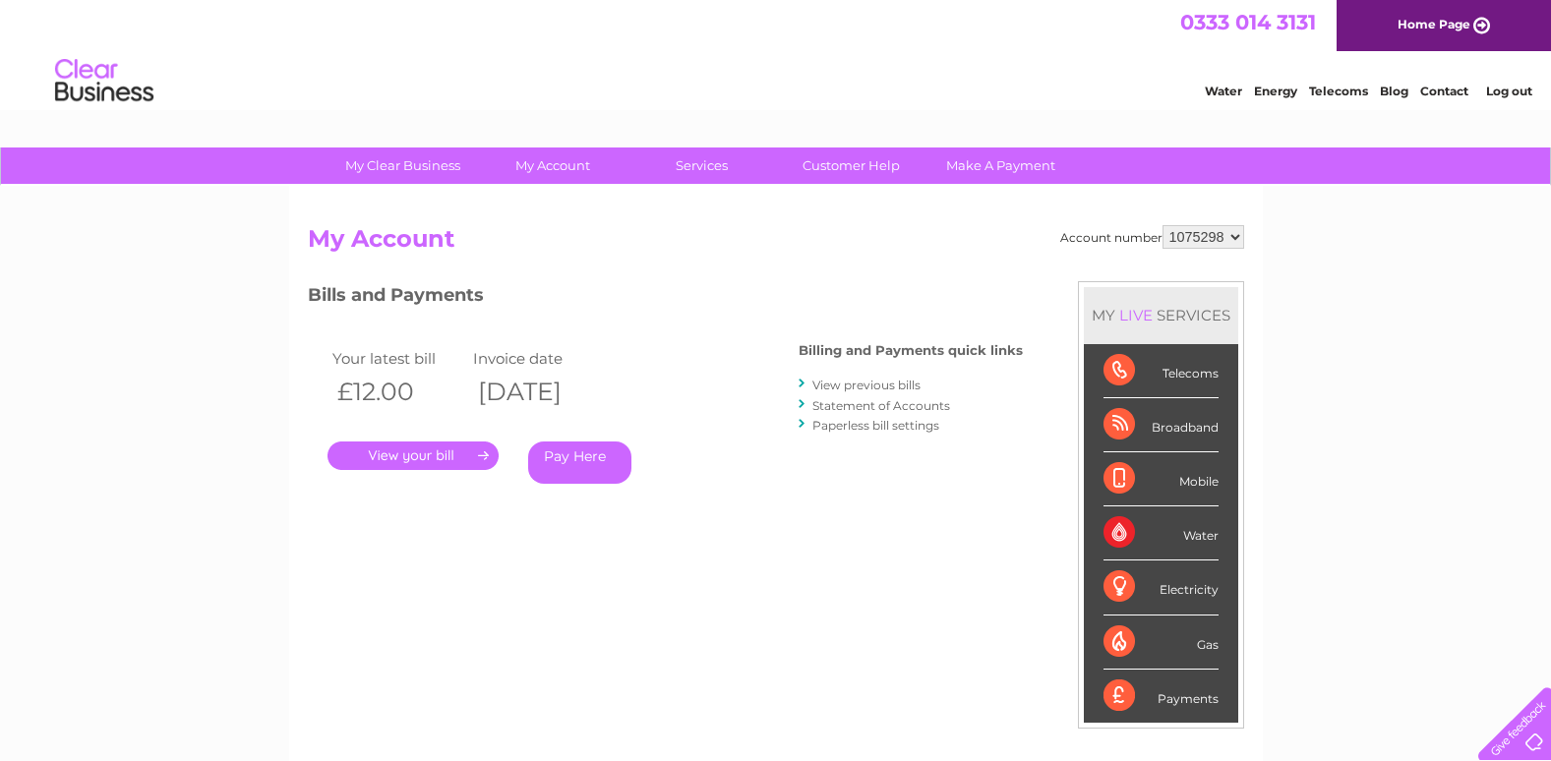
click at [884, 388] on link "View previous bills" at bounding box center [866, 385] width 108 height 15
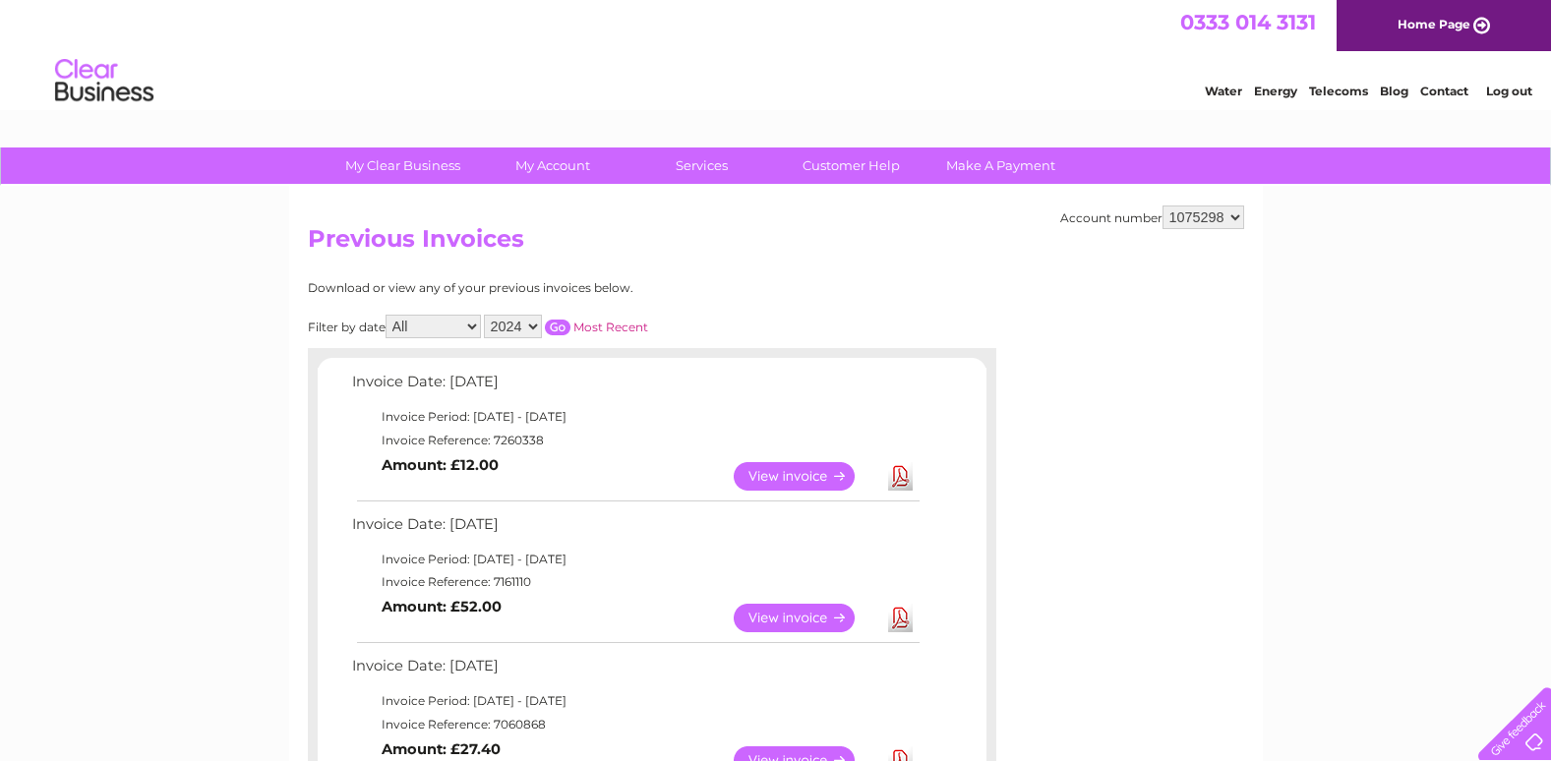
click at [476, 328] on select "All January February March April May June July August September October Novembe…" at bounding box center [432, 327] width 95 height 24
click at [533, 324] on select "2024 2023 2022" at bounding box center [513, 327] width 58 height 24
select select "2023"
click at [486, 315] on select "2024 2023 2022" at bounding box center [513, 327] width 58 height 24
